Goal: Information Seeking & Learning: Learn about a topic

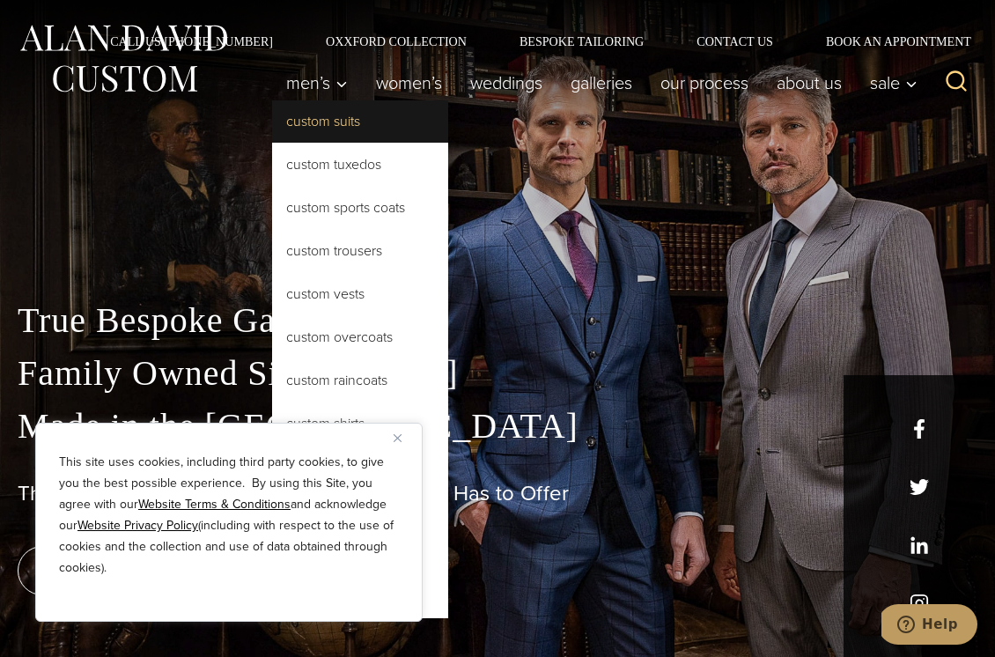
click at [314, 122] on link "Custom Suits" at bounding box center [360, 121] width 176 height 42
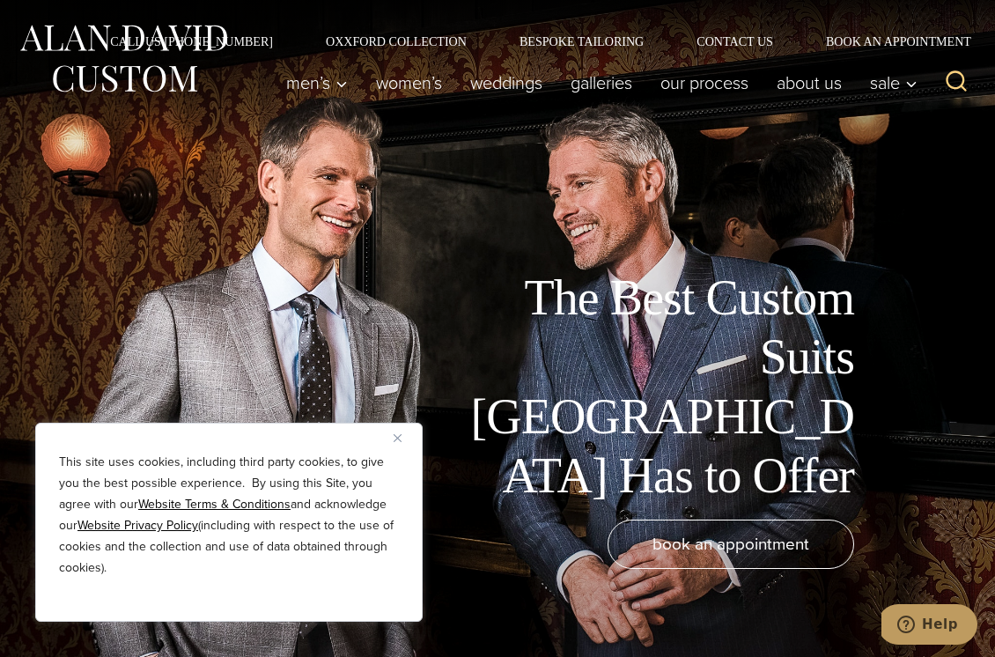
click at [396, 437] on img "Close" at bounding box center [398, 438] width 8 height 8
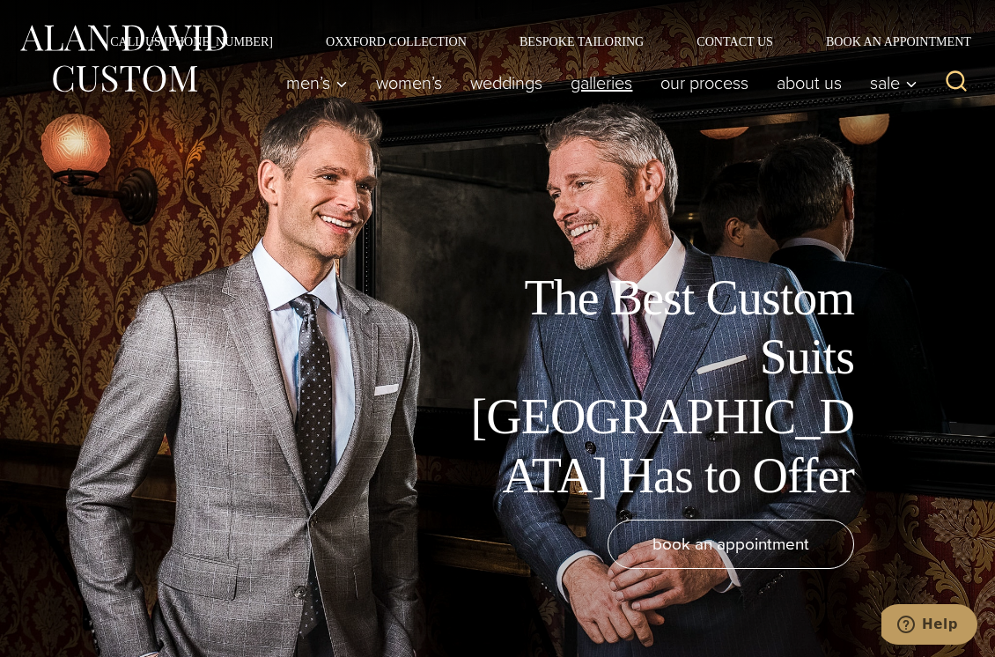
click at [610, 83] on link "Galleries" at bounding box center [602, 82] width 90 height 35
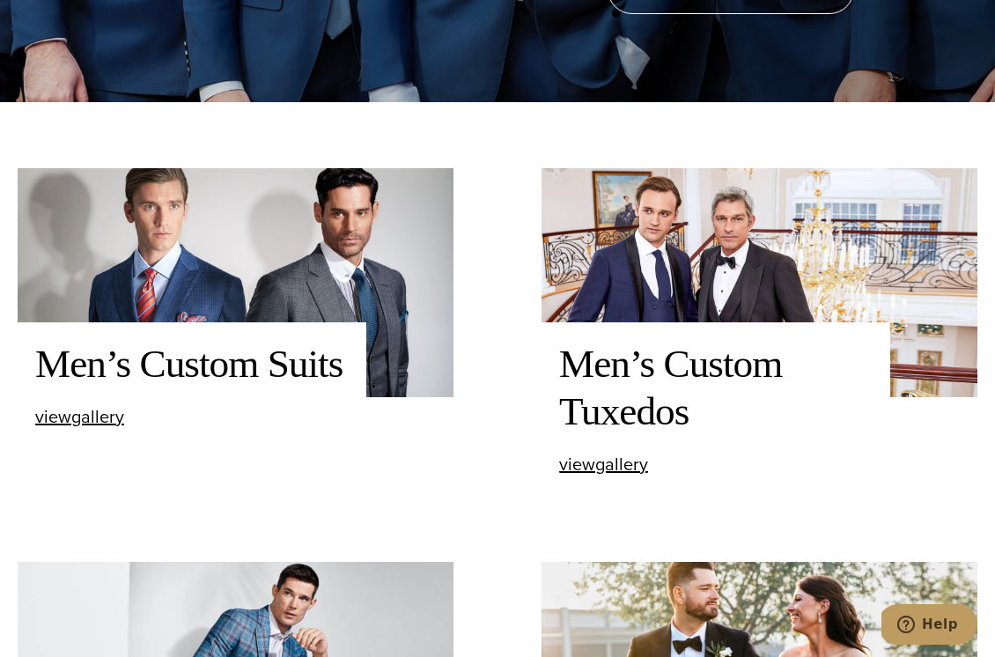
scroll to position [556, 0]
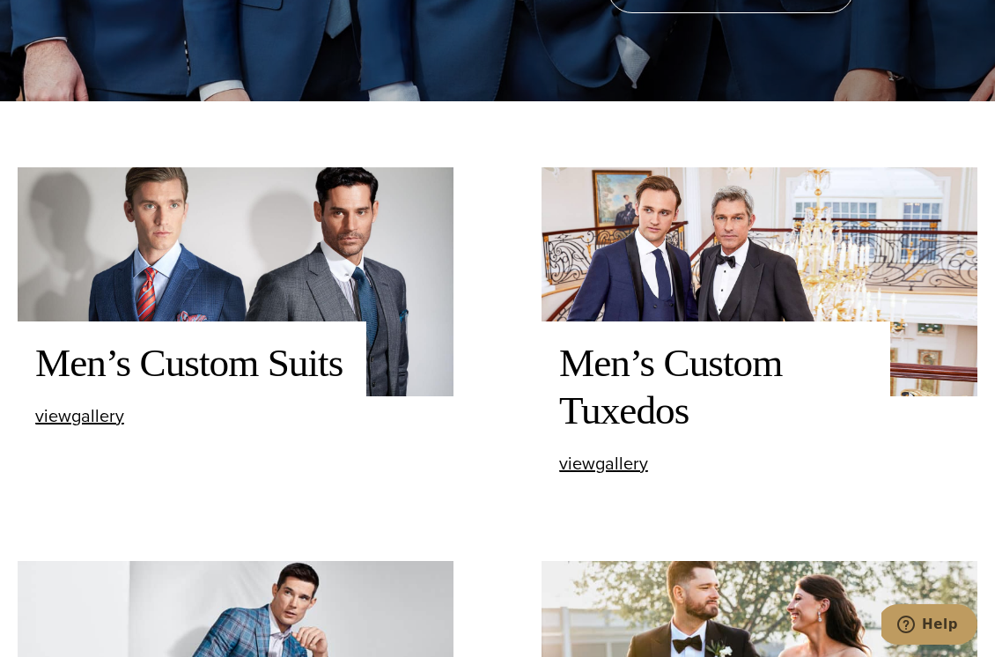
click at [185, 282] on img at bounding box center [236, 281] width 436 height 229
click at [56, 422] on span "view Men’s Custom Suits gallery" at bounding box center [79, 416] width 89 height 26
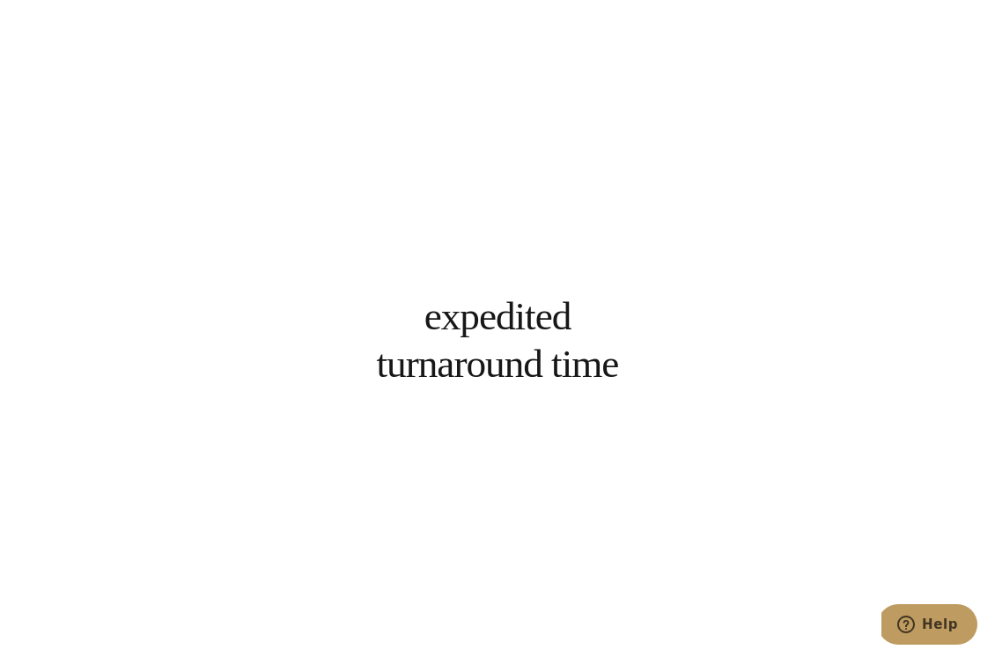
scroll to position [5316, 0]
